Goal: Check status: Check status

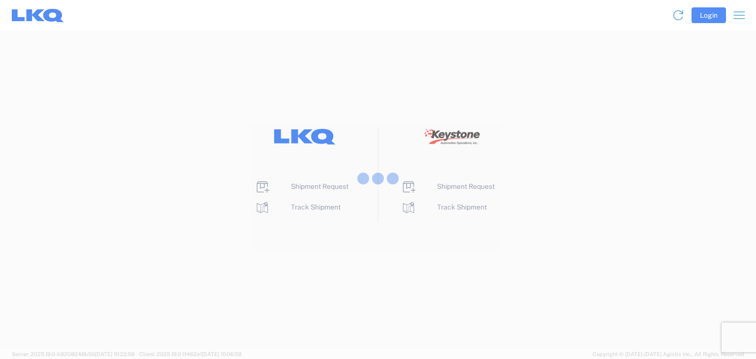
click at [711, 19] on div at bounding box center [378, 179] width 756 height 359
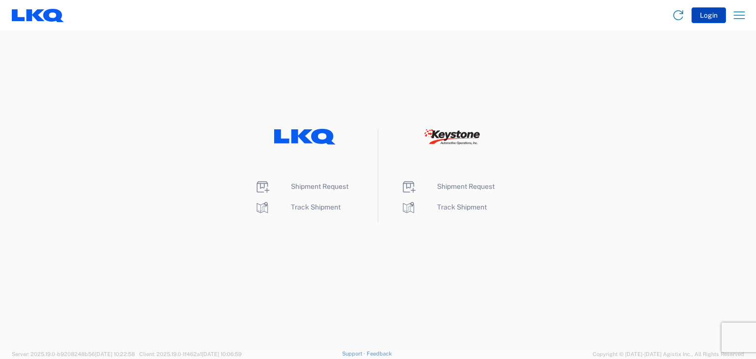
click at [704, 15] on button "Login" at bounding box center [708, 15] width 34 height 16
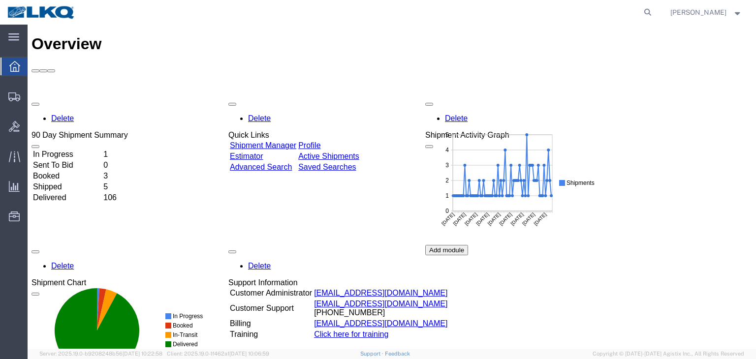
click at [63, 171] on td "Booked" at bounding box center [66, 176] width 69 height 10
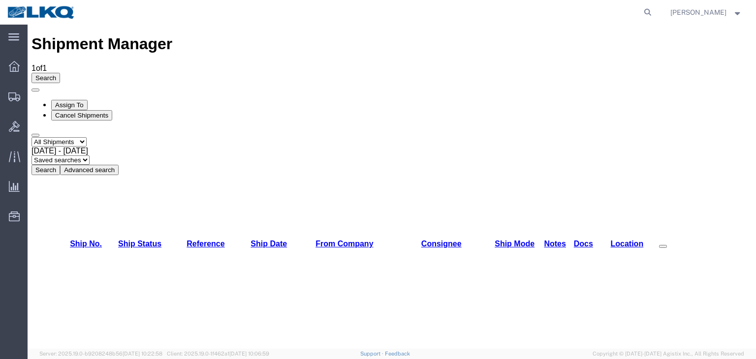
click at [215, 147] on div "[DATE] - [DATE]" at bounding box center [391, 151] width 720 height 9
click at [60, 165] on button "Search" at bounding box center [45, 170] width 29 height 10
